Goal: Task Accomplishment & Management: Manage account settings

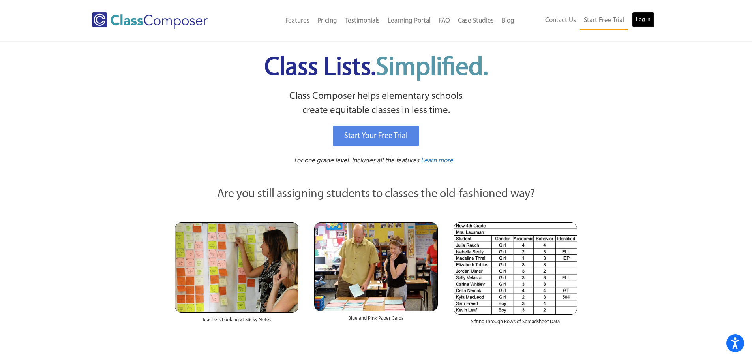
click at [649, 22] on link "Log In" at bounding box center [643, 20] width 23 height 16
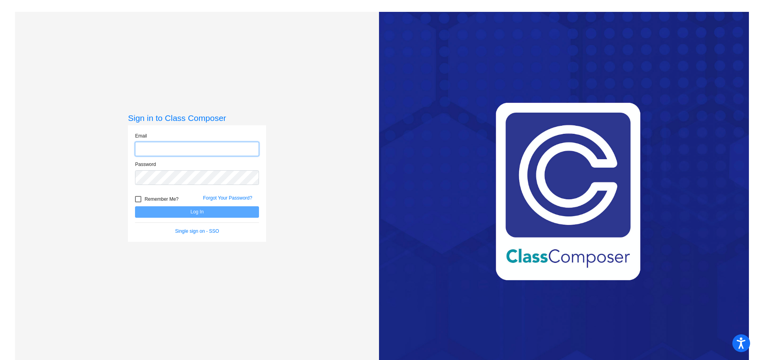
type input "[EMAIL_ADDRESS][DOMAIN_NAME]"
click at [186, 207] on button "Log In" at bounding box center [197, 211] width 124 height 11
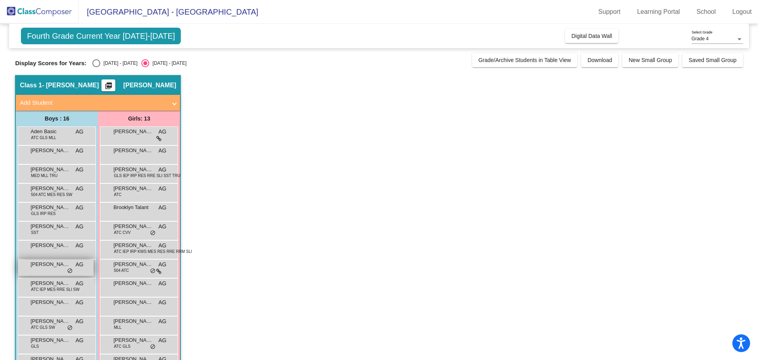
click at [47, 269] on div "[PERSON_NAME] AG lock do_not_disturb_alt" at bounding box center [55, 267] width 75 height 16
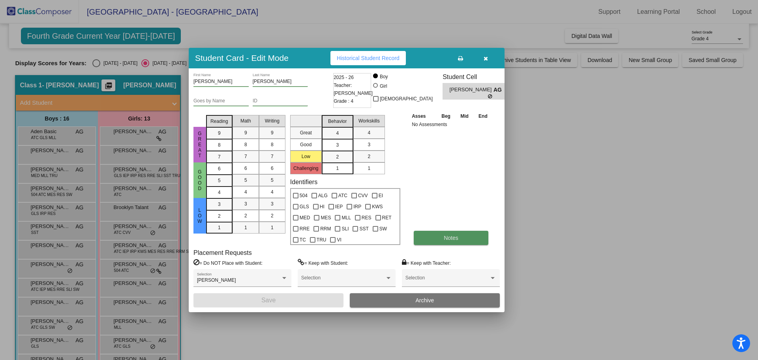
click at [453, 237] on span "Notes" at bounding box center [451, 238] width 15 height 6
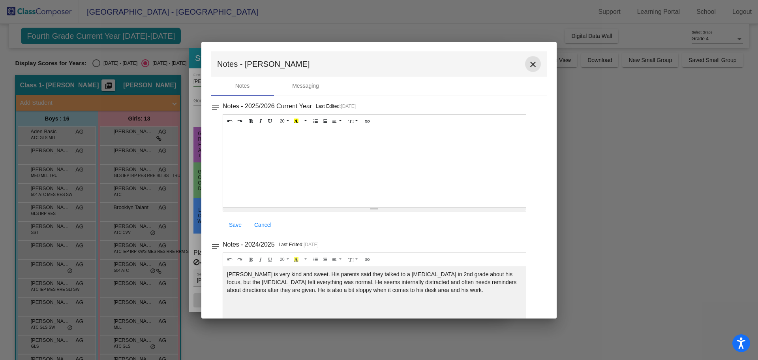
click at [528, 64] on mat-icon "close" at bounding box center [532, 64] width 9 height 9
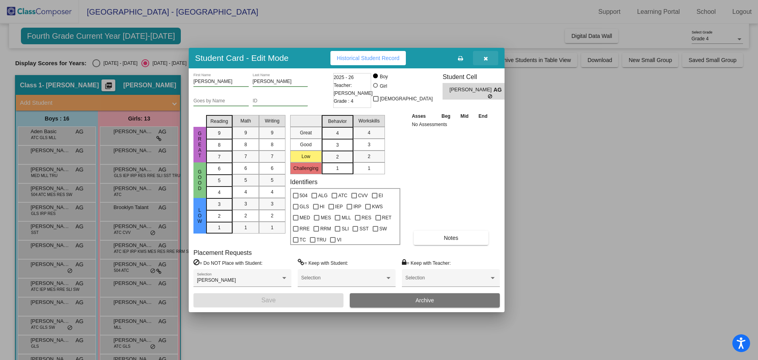
click at [484, 58] on icon "button" at bounding box center [486, 59] width 4 height 6
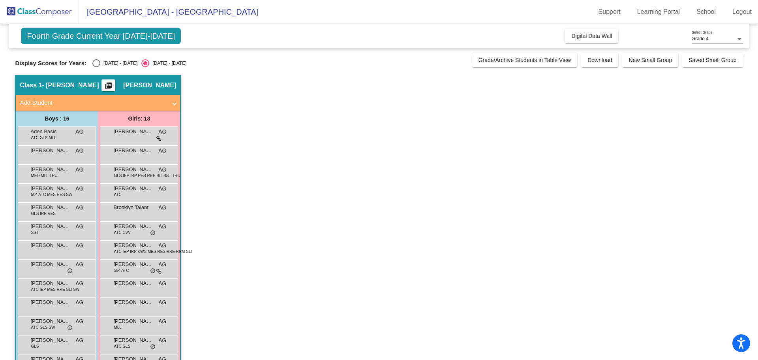
click at [142, 37] on span "Fourth Grade Current Year 2025-2026" at bounding box center [101, 36] width 160 height 17
click at [131, 37] on span "Fourth Grade Current Year 2025-2026" at bounding box center [101, 36] width 160 height 17
click at [96, 63] on div "Select an option" at bounding box center [96, 63] width 0 height 0
click at [96, 67] on input "2024 - 2025" at bounding box center [96, 67] width 0 height 0
radio input "true"
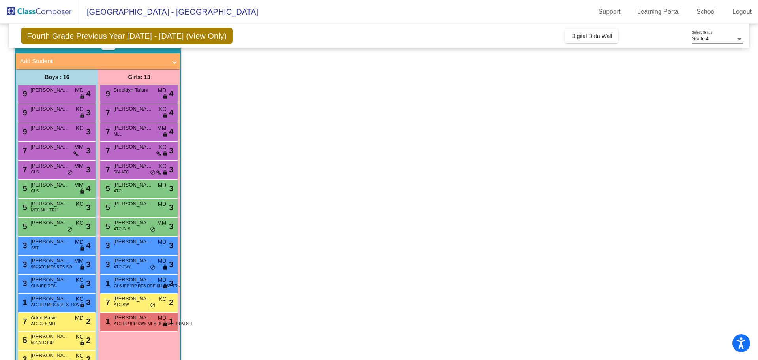
scroll to position [83, 0]
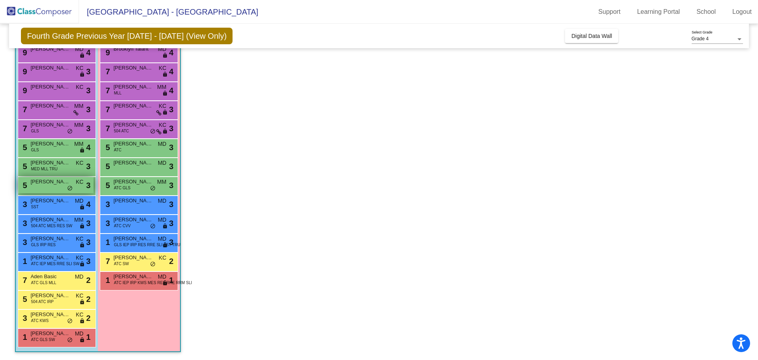
click at [63, 181] on span "Giuseppe Evely" at bounding box center [49, 182] width 39 height 8
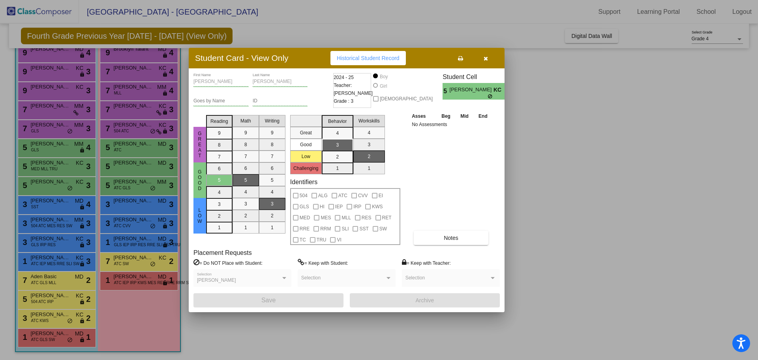
click at [487, 60] on icon "button" at bounding box center [486, 59] width 4 height 6
